Goal: Task Accomplishment & Management: Manage account settings

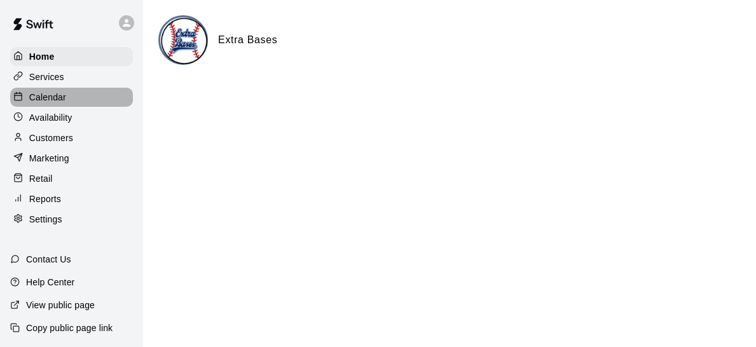
click at [61, 92] on div "Calendar" at bounding box center [71, 97] width 123 height 19
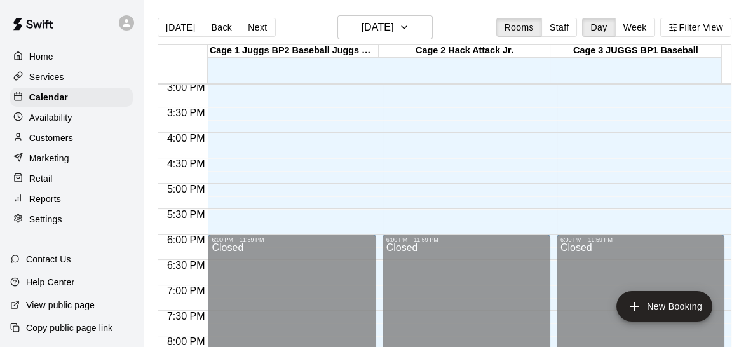
scroll to position [768, 0]
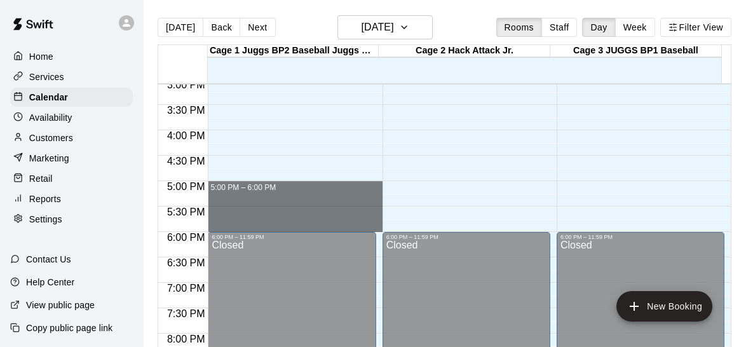
drag, startPoint x: 219, startPoint y: 186, endPoint x: 395, endPoint y: 223, distance: 180.0
click at [395, 223] on div "12:00 AM 12:30 AM 1:00 AM 1:30 AM 2:00 AM 2:30 AM 3:00 AM 3:30 AM 4:00 AM 4:30 …" at bounding box center [444, 222] width 573 height 278
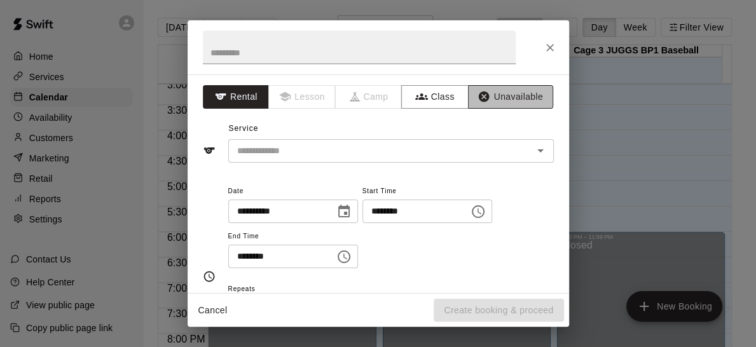
click at [503, 97] on button "Unavailable" at bounding box center [510, 97] width 85 height 24
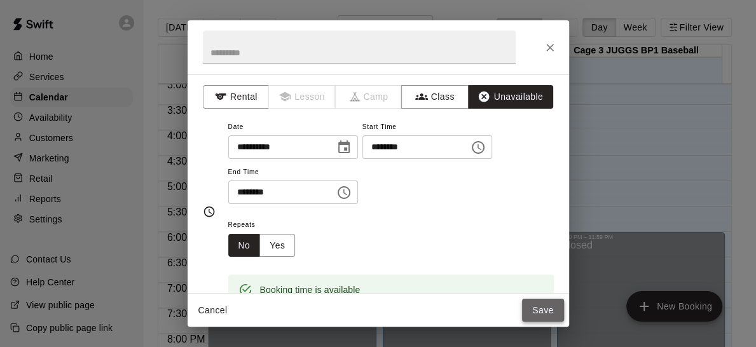
click at [536, 307] on button "Save" at bounding box center [543, 311] width 42 height 24
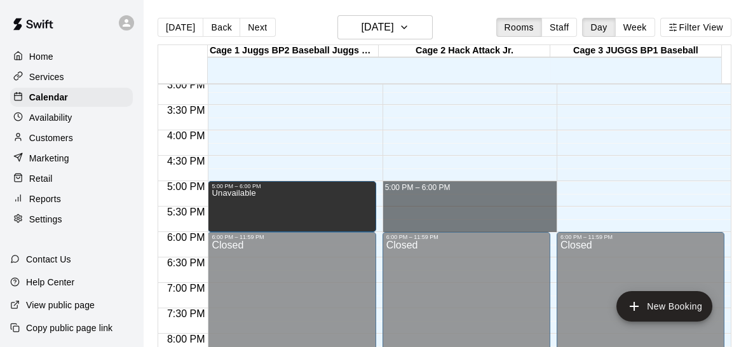
drag, startPoint x: 384, startPoint y: 183, endPoint x: 442, endPoint y: 223, distance: 70.9
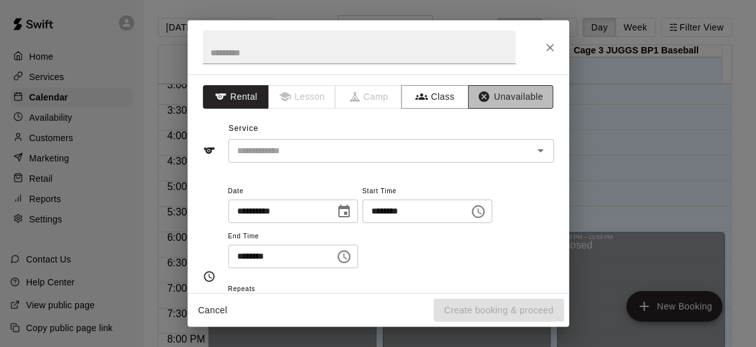
click at [503, 98] on button "Unavailable" at bounding box center [510, 97] width 85 height 24
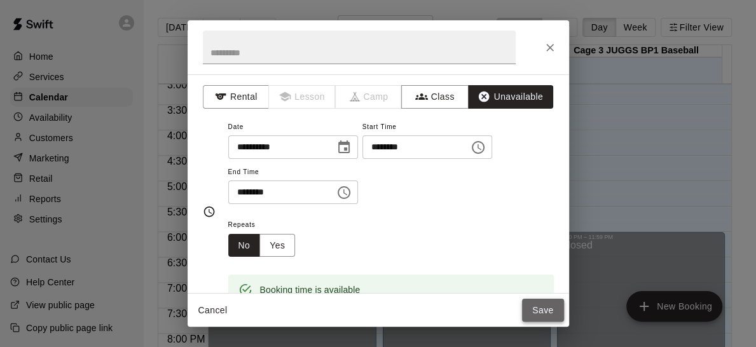
click at [535, 307] on button "Save" at bounding box center [543, 311] width 42 height 24
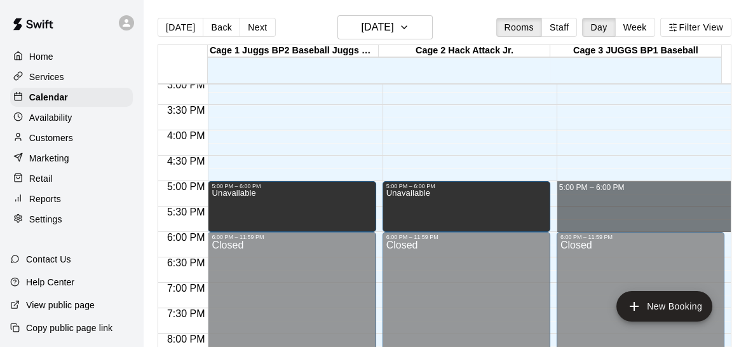
drag, startPoint x: 557, startPoint y: 182, endPoint x: 626, endPoint y: 224, distance: 81.0
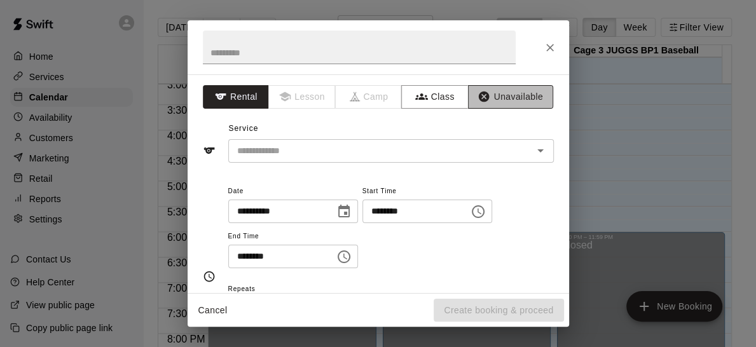
click at [513, 93] on button "Unavailable" at bounding box center [510, 97] width 85 height 24
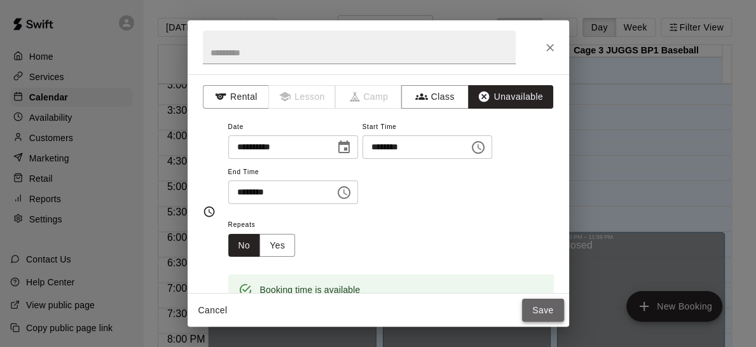
click at [534, 308] on button "Save" at bounding box center [543, 311] width 42 height 24
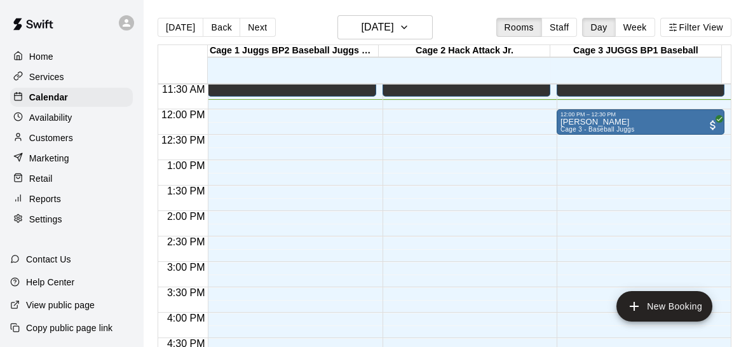
scroll to position [589, 0]
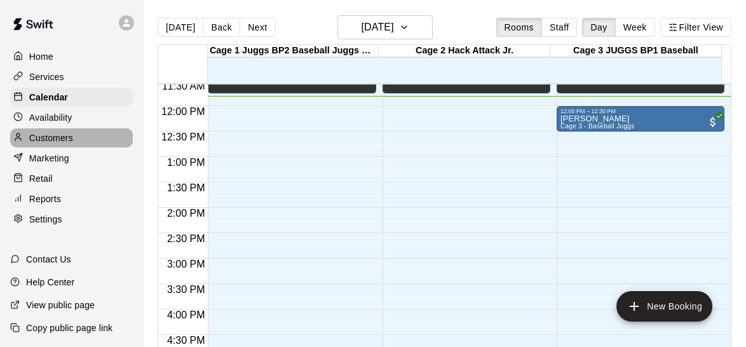
click at [57, 144] on p "Customers" at bounding box center [51, 138] width 44 height 13
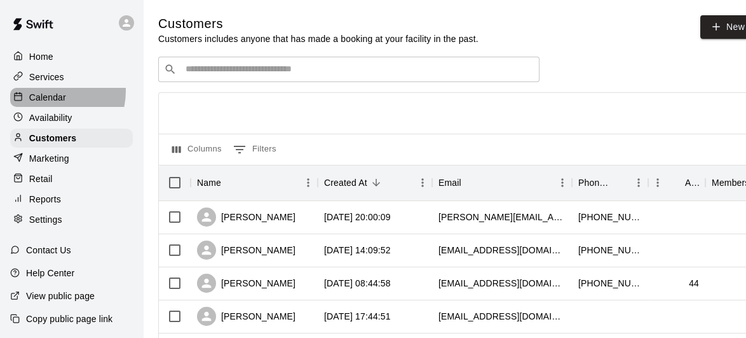
click at [48, 93] on p "Calendar" at bounding box center [47, 97] width 37 height 13
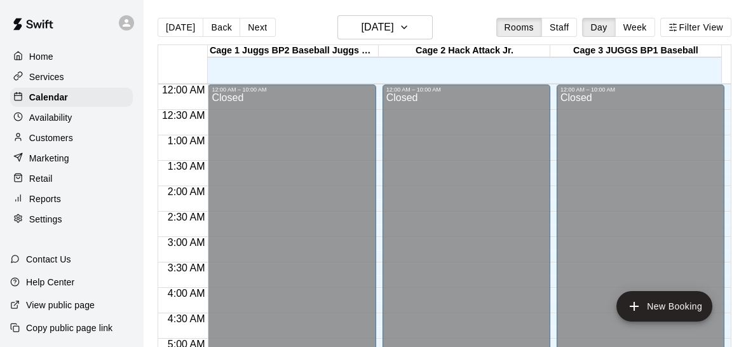
scroll to position [601, 0]
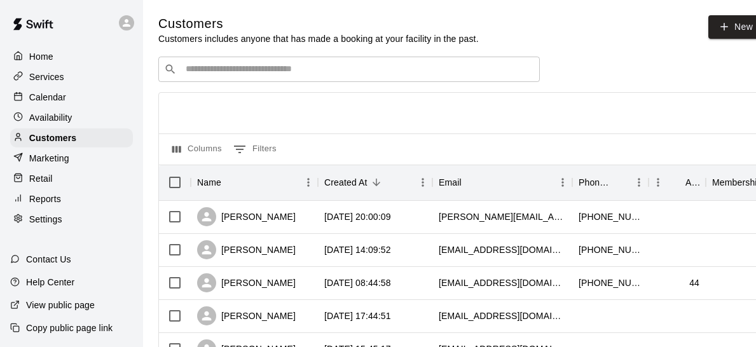
click at [282, 68] on input "Search customers by name or email" at bounding box center [358, 69] width 352 height 13
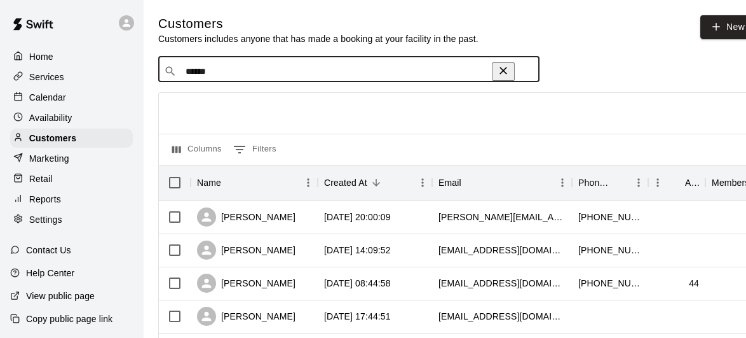
click at [275, 80] on div "​ ****** ​" at bounding box center [348, 69] width 381 height 25
type input "******"
click at [253, 224] on div "[PERSON_NAME]" at bounding box center [246, 216] width 99 height 19
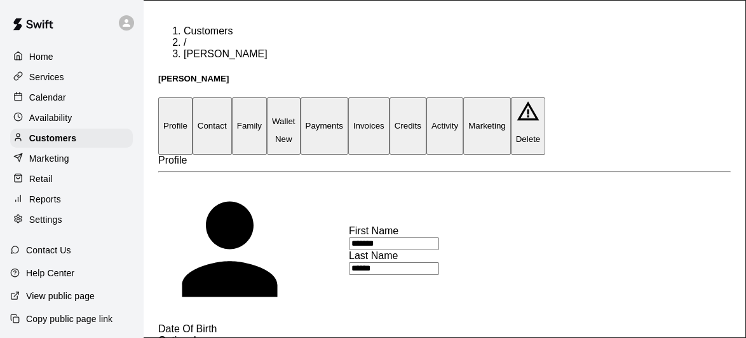
click at [348, 97] on button "Payments" at bounding box center [325, 125] width 48 height 57
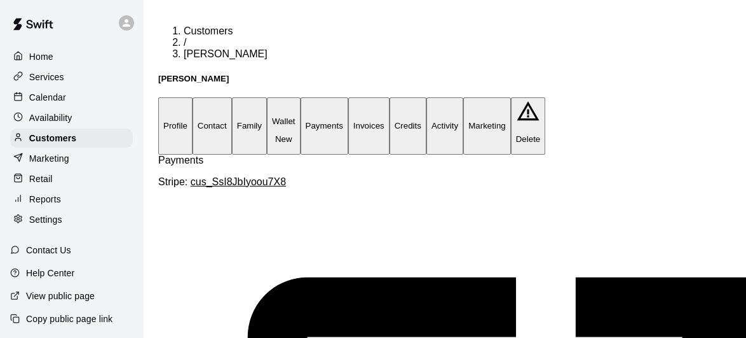
click at [267, 97] on button "Family" at bounding box center [249, 125] width 35 height 57
